Goal: Task Accomplishment & Management: Manage account settings

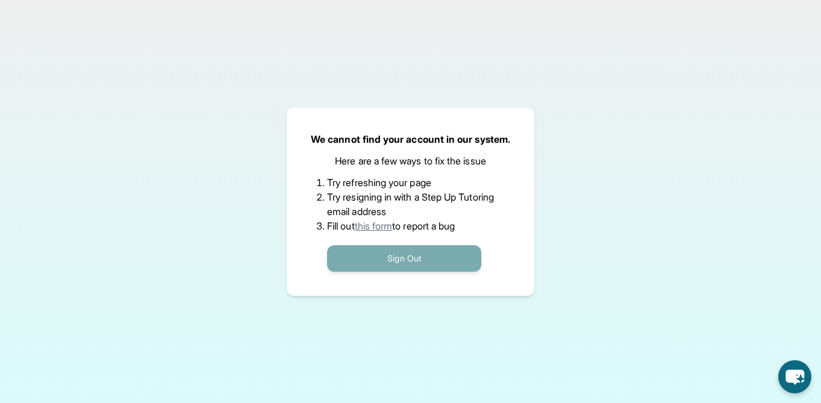
click at [375, 259] on button "Sign Out" at bounding box center [404, 258] width 154 height 26
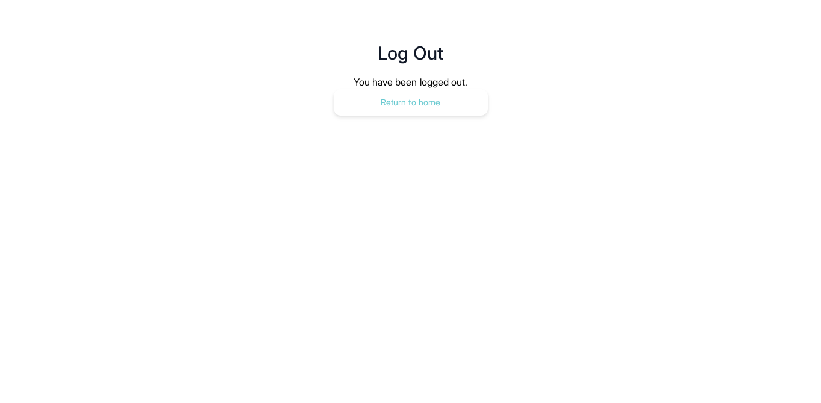
click at [429, 106] on button "Return to home" at bounding box center [411, 102] width 154 height 26
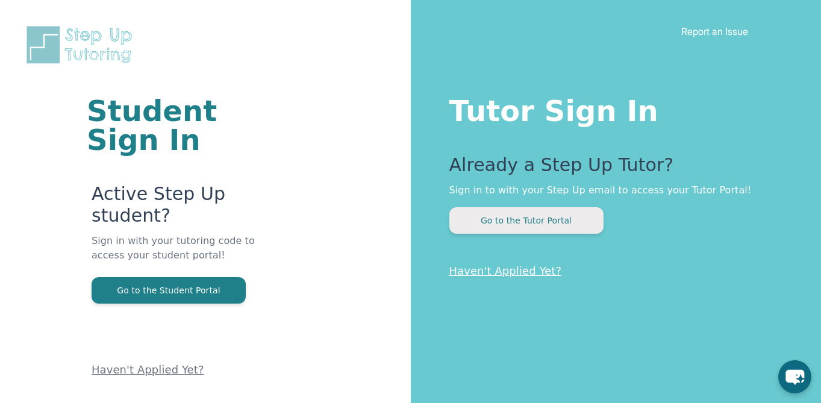
click at [516, 224] on button "Go to the Tutor Portal" at bounding box center [526, 220] width 154 height 26
